Goal: Information Seeking & Learning: Check status

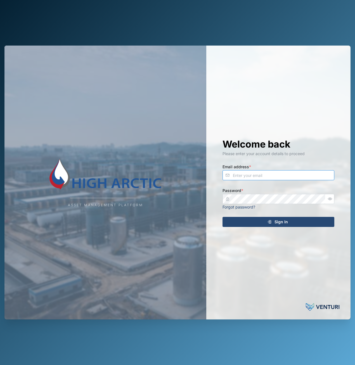
type input "[PERSON_NAME][EMAIL_ADDRESS][DOMAIN_NAME]"
click at [288, 227] on span "Sign In" at bounding box center [281, 222] width 13 height 10
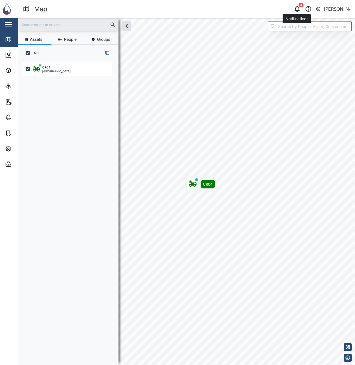
click at [295, 12] on icon "button" at bounding box center [297, 9] width 7 height 7
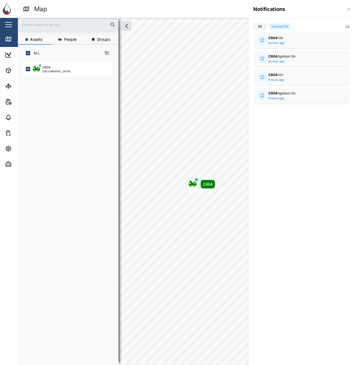
click at [208, 51] on div at bounding box center [177, 182] width 355 height 365
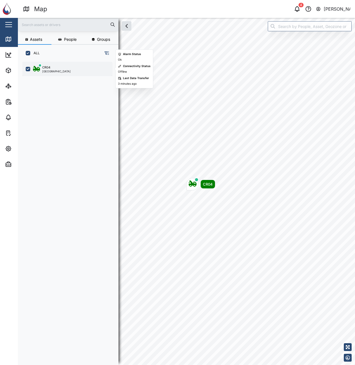
click at [67, 72] on div "CR04 [GEOGRAPHIC_DATA]" at bounding box center [71, 69] width 76 height 8
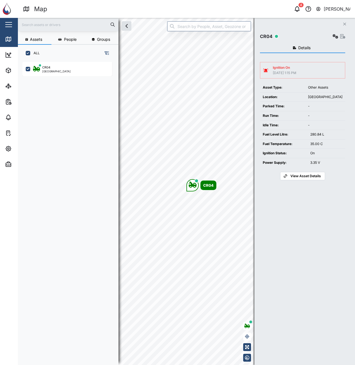
click at [300, 177] on span "View Asset Details" at bounding box center [306, 176] width 30 height 8
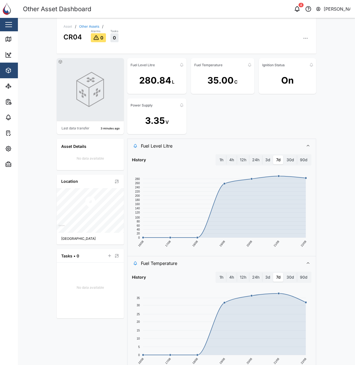
click at [304, 38] on icon "button" at bounding box center [306, 39] width 6 height 6
click at [326, 120] on div "Asset / Other Assets / CR04 Alarms 0 Tasks 0 Asset Settings Configuration C Eve…" at bounding box center [186, 191] width 337 height 347
click at [306, 39] on icon "button" at bounding box center [306, 38] width 1 height 1
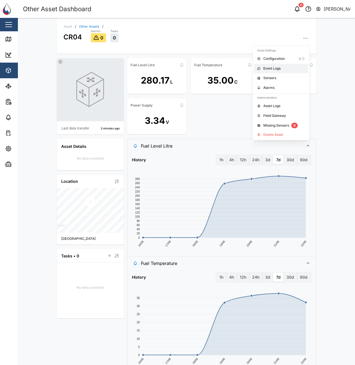
click at [282, 69] on div "Event Logs" at bounding box center [284, 68] width 41 height 5
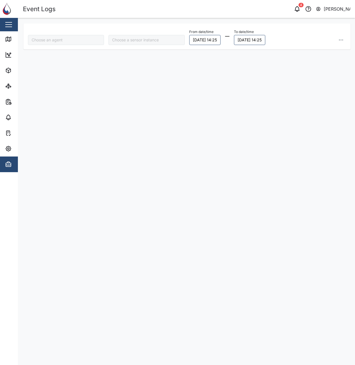
type input "CR04"
